Goal: Task Accomplishment & Management: Manage account settings

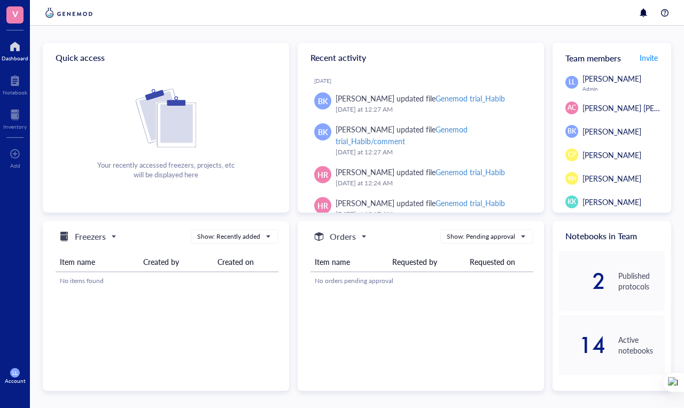
scroll to position [114, 0]
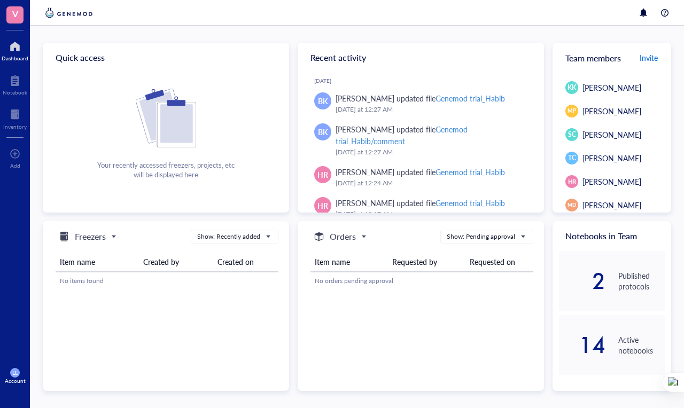
click at [651, 58] on span "Invite" at bounding box center [648, 57] width 18 height 11
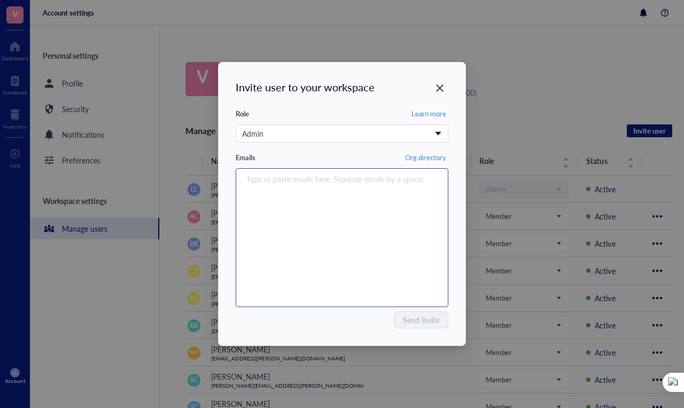
click at [300, 194] on div "Type or paste emails here. Separate emails by a space." at bounding box center [341, 238] width 203 height 134
paste input "[EMAIL_ADDRESS][PERSON_NAME][DOMAIN_NAME]"
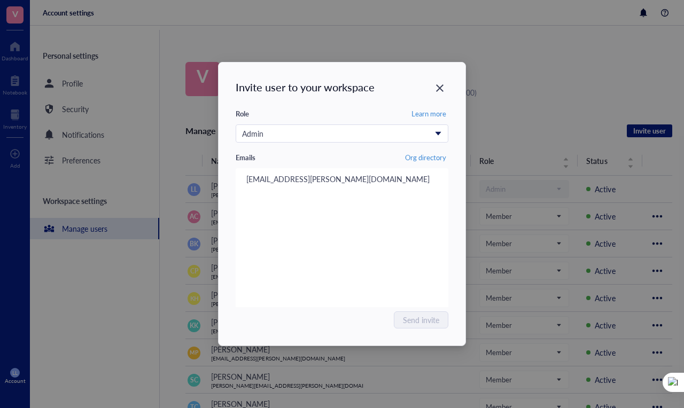
type input "[EMAIL_ADDRESS][PERSON_NAME][DOMAIN_NAME]"
click at [317, 312] on div "Send invite" at bounding box center [342, 319] width 213 height 17
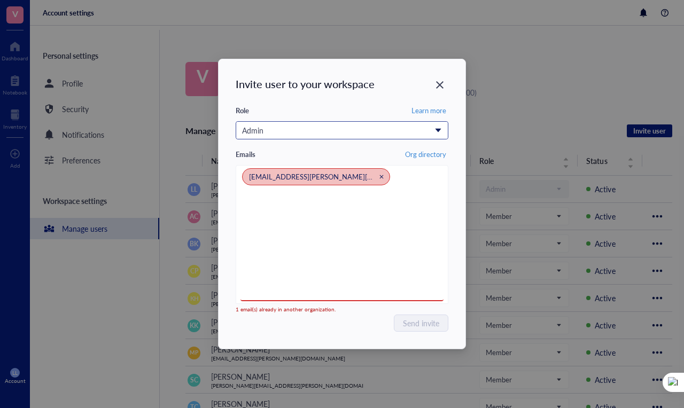
click at [435, 131] on span "Admin" at bounding box center [341, 130] width 198 height 12
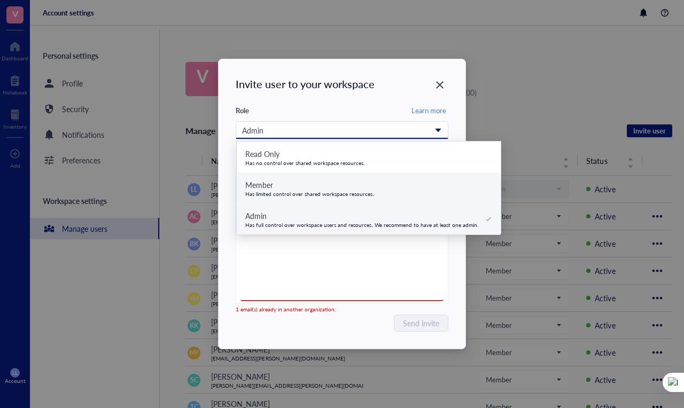
click at [356, 192] on div "Has limited control over shared workspace resources." at bounding box center [309, 194] width 129 height 6
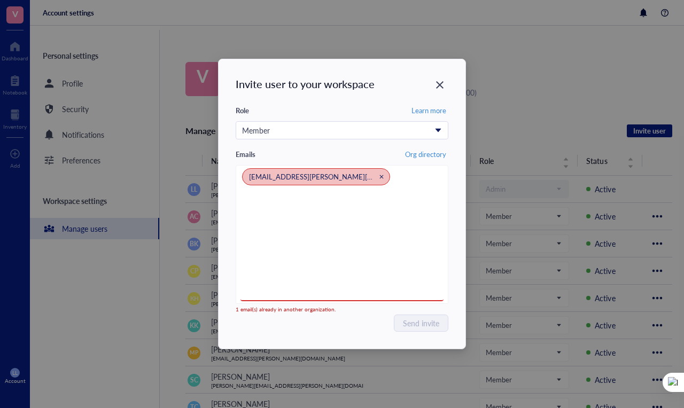
click at [358, 329] on div "Send invite" at bounding box center [342, 323] width 213 height 17
click at [441, 81] on icon "Close" at bounding box center [440, 85] width 10 height 10
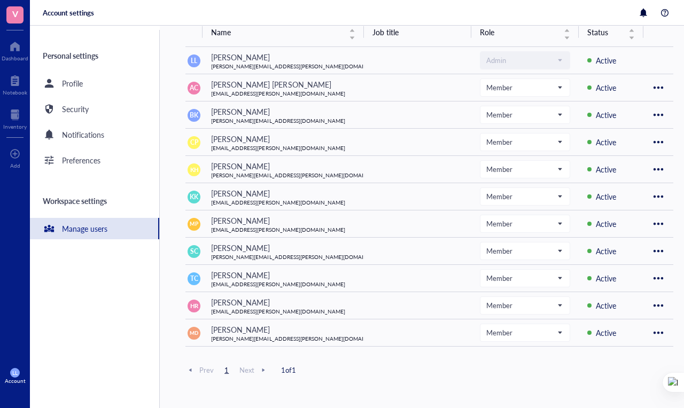
scroll to position [131, 0]
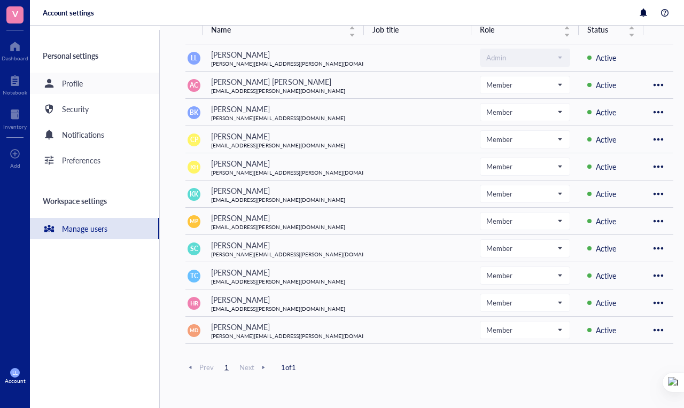
click at [73, 81] on div "Profile" at bounding box center [72, 83] width 21 height 12
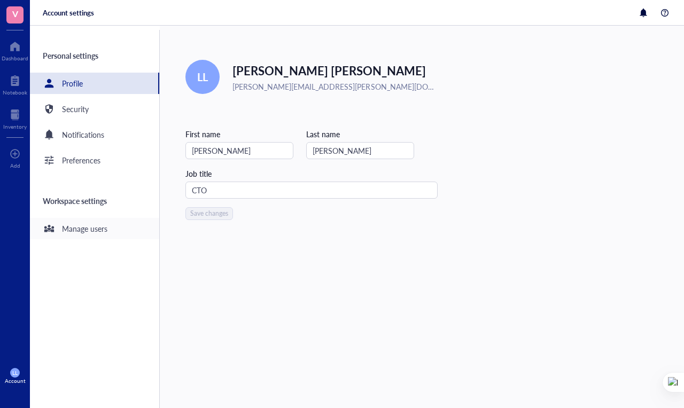
click at [90, 230] on div "Manage users" at bounding box center [84, 229] width 45 height 12
